Goal: Task Accomplishment & Management: Manage account settings

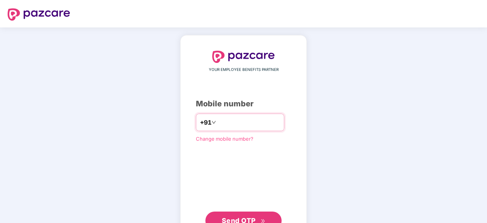
click at [217, 120] on input "number" at bounding box center [248, 122] width 62 height 12
type input "**********"
click at [234, 216] on span "Send OTP" at bounding box center [239, 220] width 34 height 8
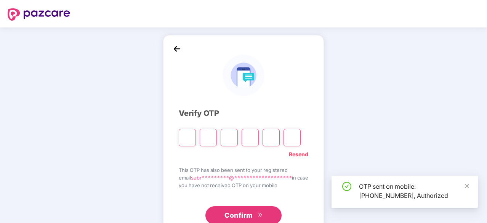
click at [184, 136] on input "Please enter verification code. Digit 1" at bounding box center [187, 138] width 17 height 18
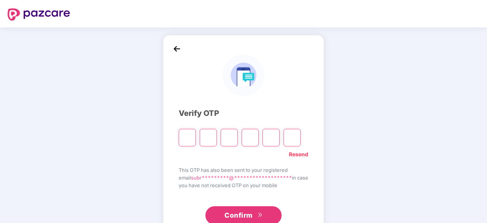
click at [307, 154] on link "Resend" at bounding box center [298, 154] width 19 height 8
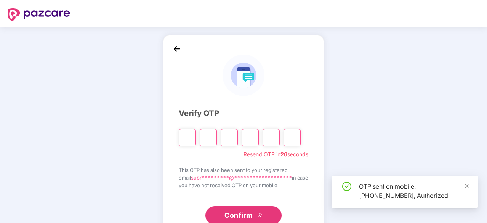
click at [186, 136] on input "Please enter verification code. Digit 1" at bounding box center [187, 138] width 17 height 18
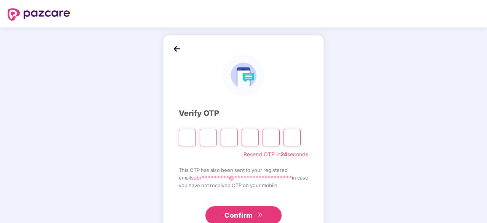
type input "*"
click at [191, 135] on input "*" at bounding box center [187, 138] width 17 height 18
type input "*"
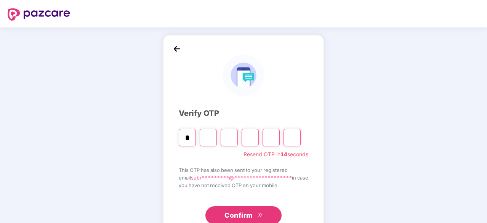
type input "*"
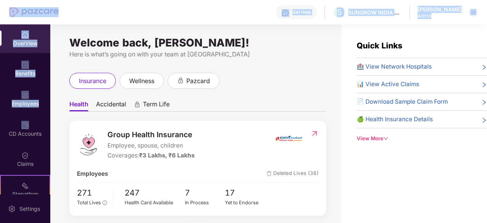
drag, startPoint x: 0, startPoint y: 115, endPoint x: 13, endPoint y: -25, distance: 140.3
click at [13, 0] on html "Get Help S SUNGROW INDIA PRIVATE LIMITED [PERSON_NAME] Admin OverView Benefits …" at bounding box center [243, 111] width 487 height 223
click at [99, 15] on div "Get Help S SUNGROW INDIA PRIVATE LIMITED [PERSON_NAME]" at bounding box center [268, 12] width 419 height 24
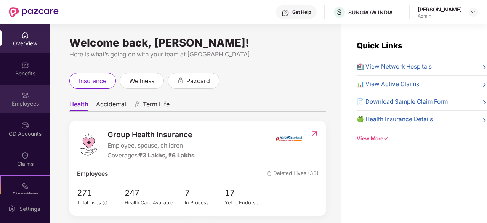
click at [22, 100] on div "Employees" at bounding box center [25, 104] width 50 height 8
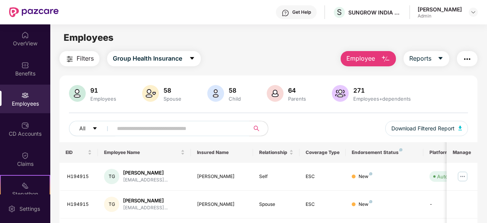
click at [388, 59] on img "button" at bounding box center [385, 58] width 9 height 9
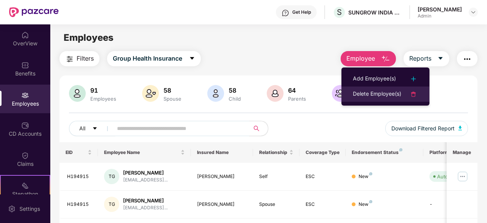
click at [363, 93] on div "Delete Employee(s)" at bounding box center [377, 93] width 48 height 9
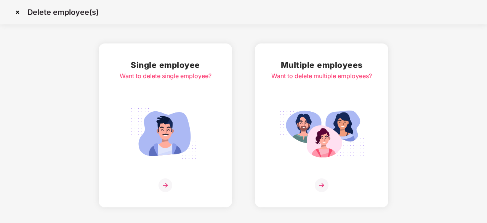
click at [164, 184] on img at bounding box center [165, 185] width 14 height 14
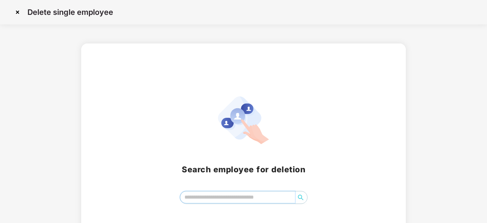
click at [205, 200] on input "search" at bounding box center [237, 196] width 115 height 11
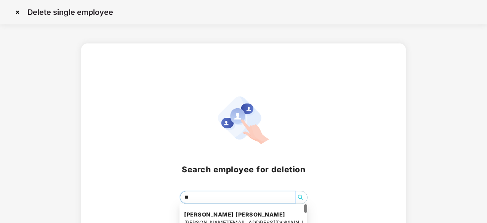
type input "***"
click at [199, 214] on h4 "[PERSON_NAME] Ms" at bounding box center [243, 215] width 118 height 8
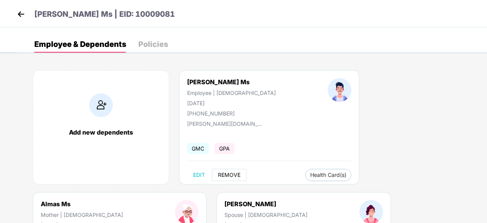
click at [230, 174] on span "REMOVE" at bounding box center [229, 175] width 22 height 6
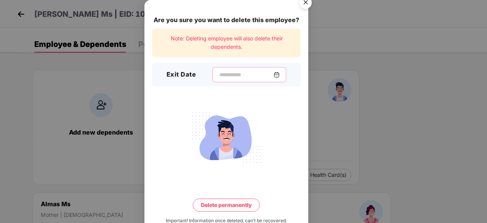
click at [227, 71] on input at bounding box center [246, 75] width 55 height 8
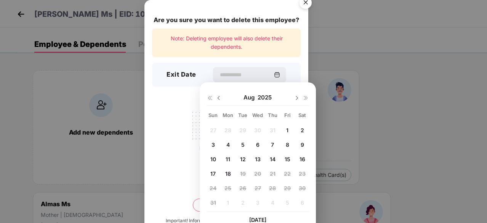
click at [219, 98] on img at bounding box center [219, 98] width 6 height 6
click at [215, 172] on span "20" at bounding box center [212, 173] width 7 height 6
type input "**********"
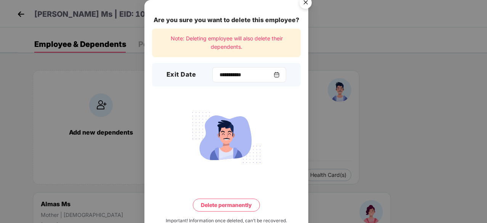
click at [278, 74] on img at bounding box center [276, 75] width 6 height 6
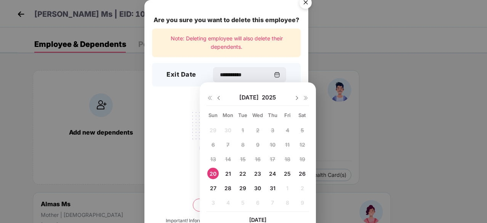
click at [213, 172] on span "20" at bounding box center [212, 173] width 7 height 6
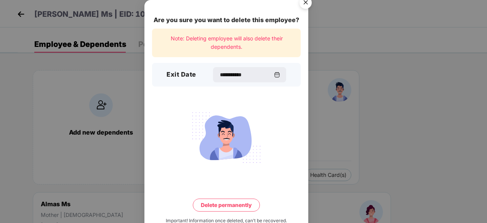
click at [219, 203] on button "Delete permanently" at bounding box center [226, 204] width 67 height 13
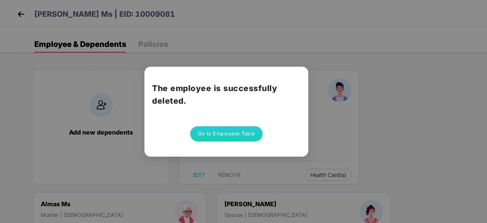
click at [209, 133] on button "Go to Employees Table" at bounding box center [226, 133] width 72 height 15
